Goal: Information Seeking & Learning: Learn about a topic

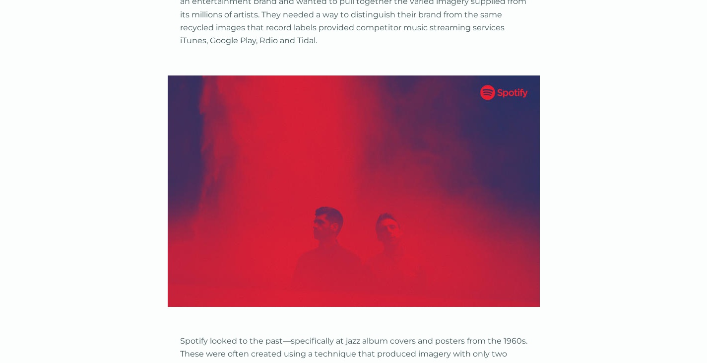
scroll to position [1736, 0]
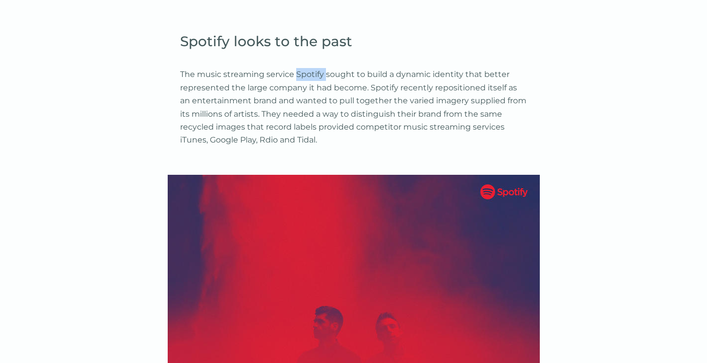
drag, startPoint x: 310, startPoint y: 162, endPoint x: 342, endPoint y: 165, distance: 32.3
click at [342, 146] on p "The music streaming service Spotify sought to build a dynamic identity that bet…" at bounding box center [353, 107] width 347 height 78
click at [387, 146] on p "The music streaming service Spotify sought to build a dynamic identity that bet…" at bounding box center [353, 107] width 347 height 78
drag, startPoint x: 387, startPoint y: 164, endPoint x: 456, endPoint y: 169, distance: 69.7
click at [456, 146] on p "The music streaming service Spotify sought to build a dynamic identity that bet…" at bounding box center [353, 107] width 347 height 78
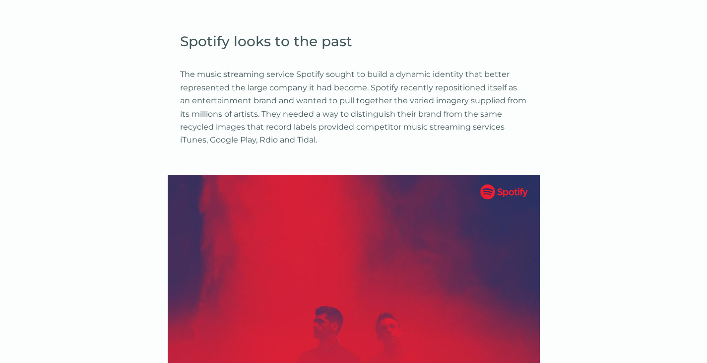
click at [494, 146] on p "The music streaming service Spotify sought to build a dynamic identity that bet…" at bounding box center [353, 107] width 347 height 78
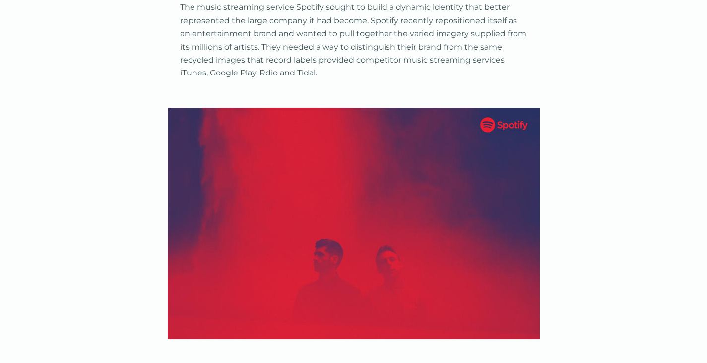
scroll to position [1786, 0]
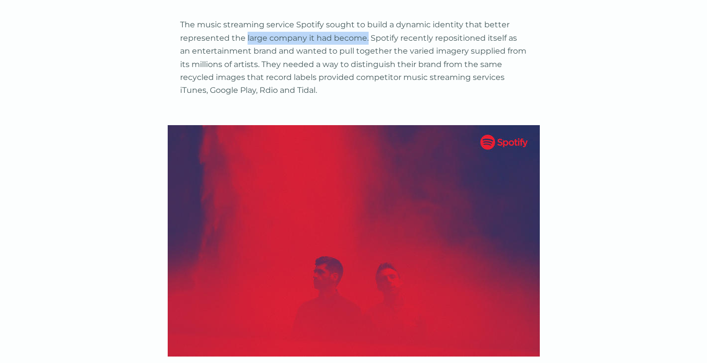
drag, startPoint x: 284, startPoint y: 127, endPoint x: 420, endPoint y: 134, distance: 136.1
click at [420, 97] on p "The music streaming service Spotify sought to build a dynamic identity that bet…" at bounding box center [353, 57] width 347 height 78
click at [500, 97] on p "The music streaming service Spotify sought to build a dynamic identity that bet…" at bounding box center [353, 57] width 347 height 78
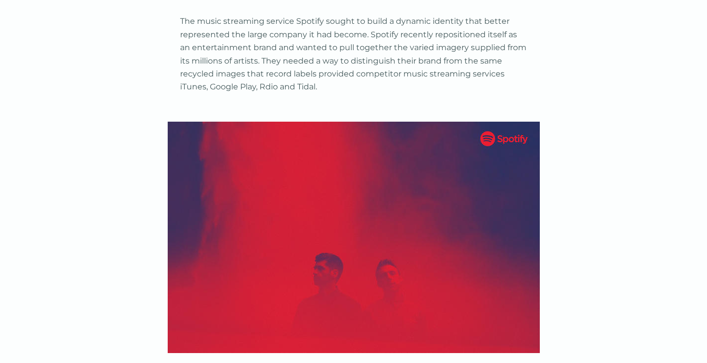
scroll to position [1835, 0]
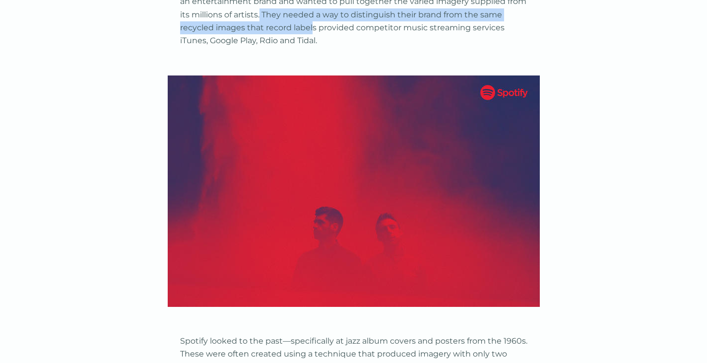
drag, startPoint x: 422, startPoint y: 109, endPoint x: 502, endPoint y: 123, distance: 81.1
click at [502, 47] on p "The music streaming service Spotify sought to build a dynamic identity that bet…" at bounding box center [353, 8] width 347 height 78
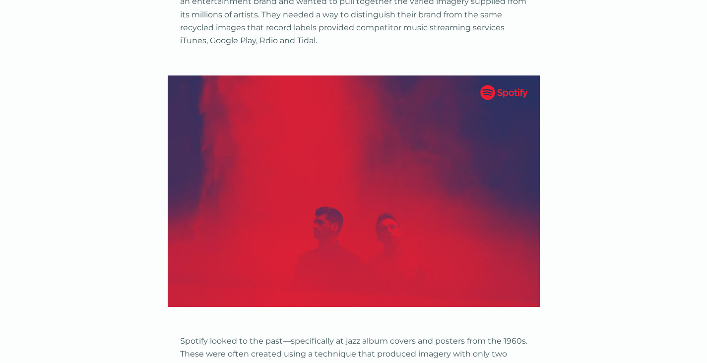
click at [510, 47] on p "The music streaming service Spotify sought to build a dynamic identity that bet…" at bounding box center [353, 8] width 347 height 78
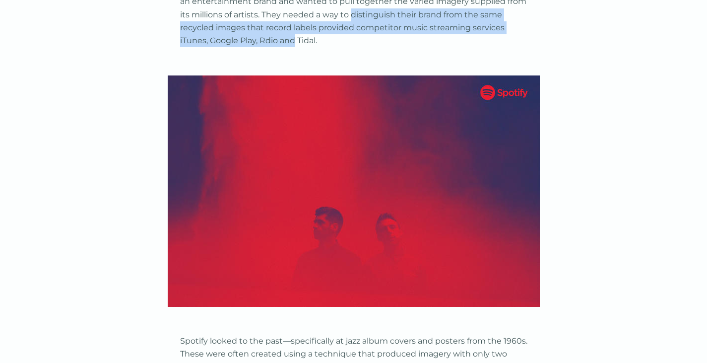
drag, startPoint x: 181, startPoint y: 123, endPoint x: 528, endPoint y: 141, distance: 347.2
click at [528, 141] on div "Many companies are perfectly well suited using a traditional, static identity. …" at bounding box center [353, 85] width 707 height 2590
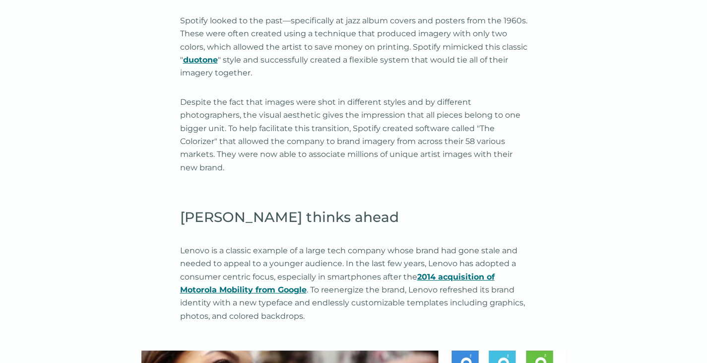
scroll to position [2183, 0]
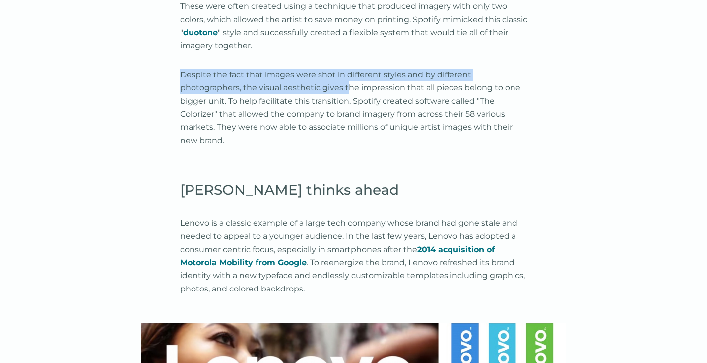
drag, startPoint x: 169, startPoint y: 194, endPoint x: 368, endPoint y: 219, distance: 200.0
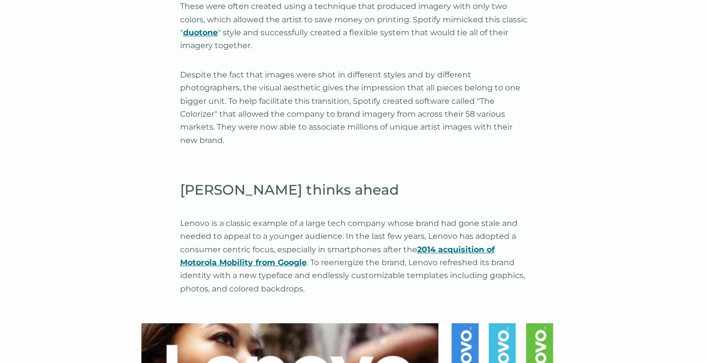
click at [419, 147] on p "Despite the fact that images were shot in different styles and by different pho…" at bounding box center [353, 107] width 347 height 78
